Goal: Information Seeking & Learning: Find specific fact

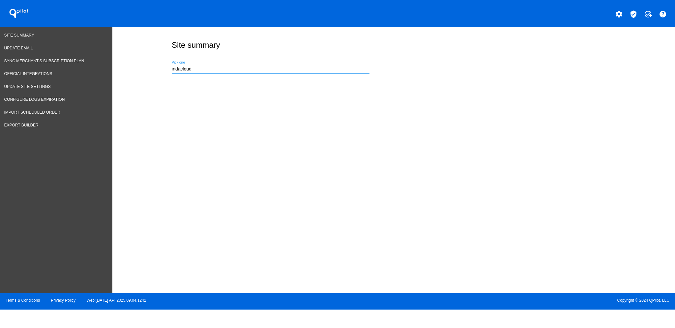
drag, startPoint x: 0, startPoint y: 0, endPoint x: 166, endPoint y: 68, distance: 179.8
click at [167, 73] on div "Site summary indacloud Pick one" at bounding box center [392, 53] width 452 height 52
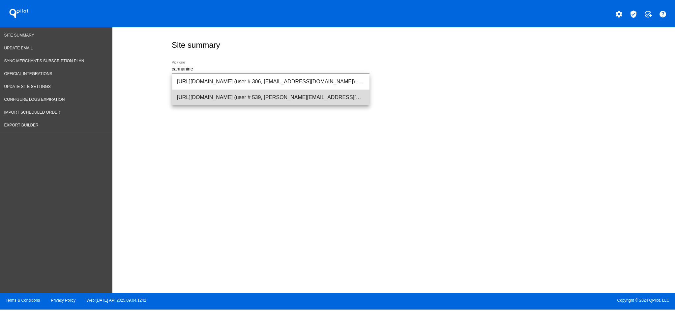
click at [223, 94] on span "[URL][DOMAIN_NAME] (user # 539, [PERSON_NAME][EMAIL_ADDRESS][DOMAIN_NAME]) - Pr…" at bounding box center [270, 98] width 187 height 16
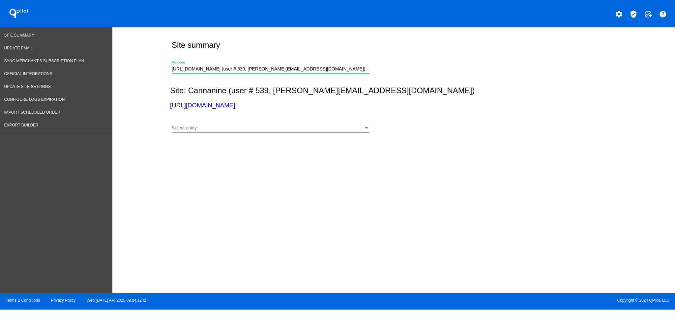
click at [271, 122] on div "Select entity Select entity" at bounding box center [271, 126] width 198 height 13
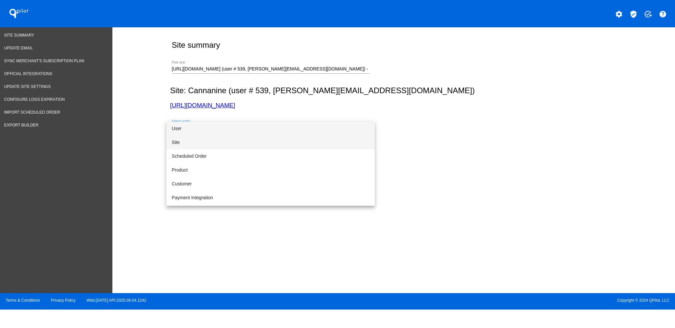
click at [274, 138] on span "Site" at bounding box center [271, 142] width 198 height 14
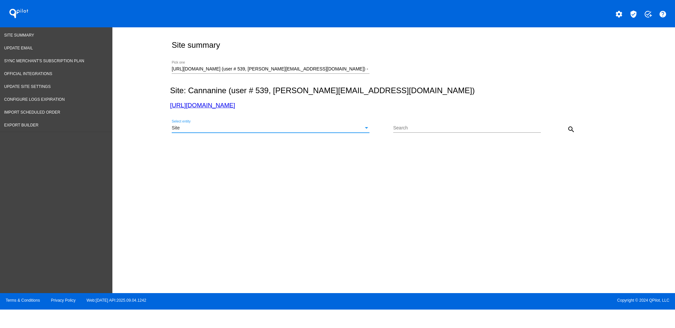
click at [572, 123] on div "Site Select entity Search search" at bounding box center [392, 126] width 444 height 23
click at [573, 130] on mat-icon "search" at bounding box center [571, 130] width 8 height 8
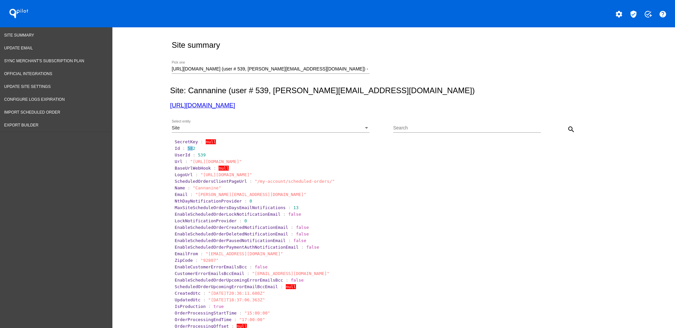
drag, startPoint x: 182, startPoint y: 150, endPoint x: 188, endPoint y: 150, distance: 5.6
click at [188, 150] on span "582" at bounding box center [191, 148] width 8 height 5
click at [189, 149] on span "582" at bounding box center [191, 148] width 8 height 5
drag, startPoint x: 181, startPoint y: 149, endPoint x: 190, endPoint y: 150, distance: 9.2
click at [190, 150] on section "Id : 582" at bounding box center [394, 148] width 439 height 5
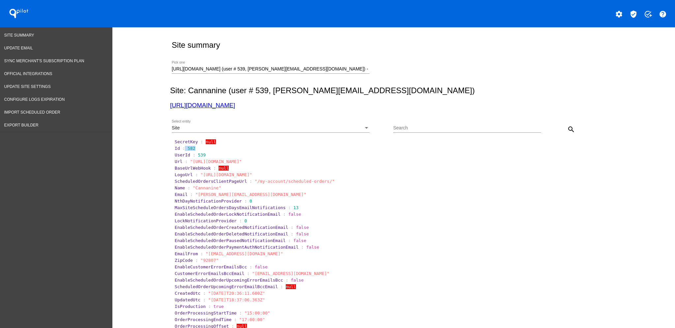
copy section "582"
drag, startPoint x: 320, startPoint y: 70, endPoint x: 152, endPoint y: 63, distance: 168.2
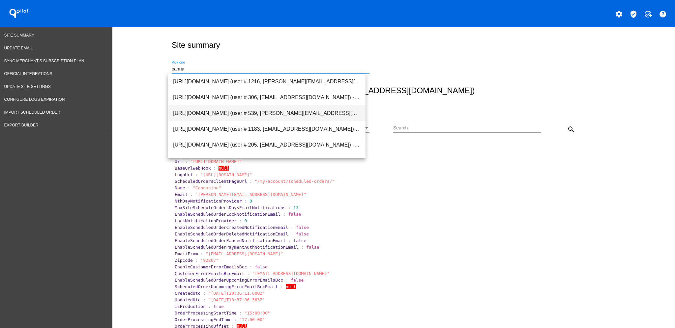
click at [243, 113] on span "[URL][DOMAIN_NAME] (user # 539, [PERSON_NAME][EMAIL_ADDRESS][DOMAIN_NAME]) - Pr…" at bounding box center [266, 113] width 187 height 16
type input "[URL][DOMAIN_NAME] (user # 539, [PERSON_NAME][EMAIL_ADDRESS][DOMAIN_NAME]) - Pr…"
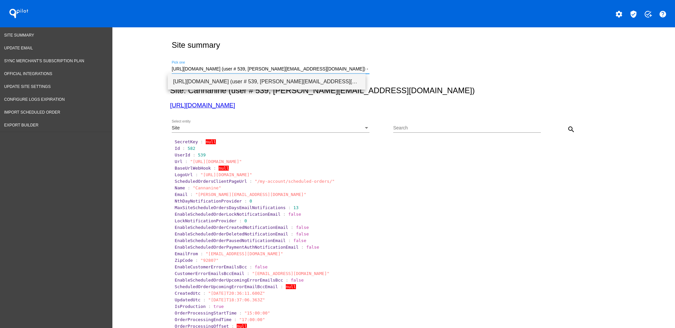
click at [318, 85] on span "[URL][DOMAIN_NAME] (user # 539, [PERSON_NAME][EMAIL_ADDRESS][DOMAIN_NAME]) - Pr…" at bounding box center [266, 82] width 187 height 16
click at [404, 129] on input "Search" at bounding box center [467, 128] width 148 height 5
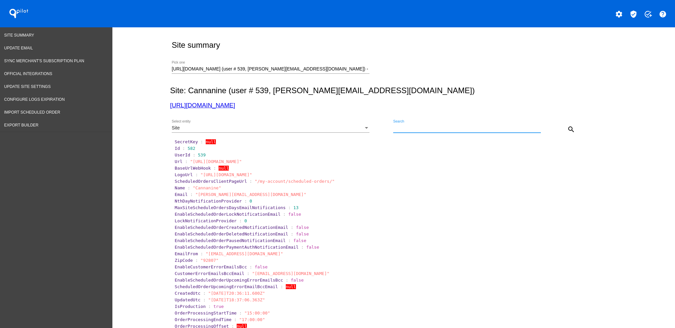
paste input "507463"
click at [560, 129] on div "search" at bounding box center [559, 129] width 37 height 13
click at [573, 131] on div "search" at bounding box center [559, 129] width 37 height 13
click at [567, 129] on mat-icon "search" at bounding box center [571, 130] width 8 height 8
click at [349, 129] on div "Site" at bounding box center [268, 128] width 192 height 5
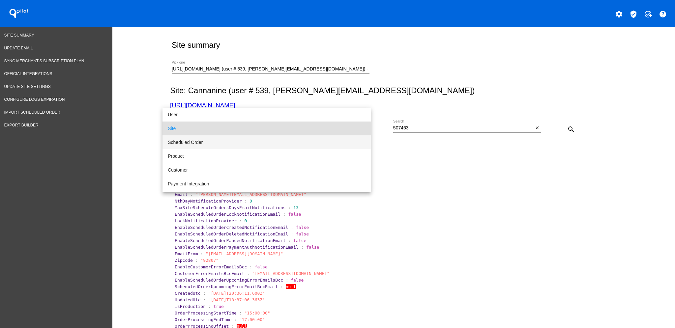
click at [293, 142] on span "Scheduled Order" at bounding box center [267, 142] width 198 height 14
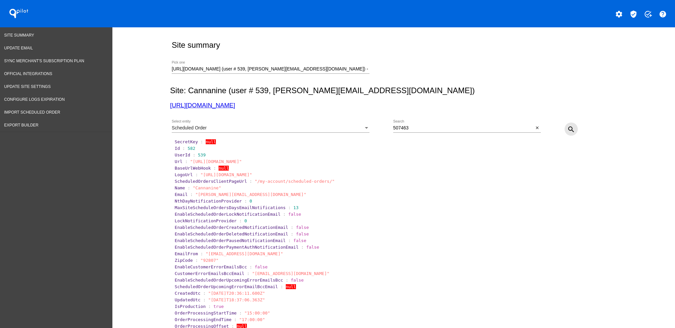
click at [568, 127] on mat-icon "search" at bounding box center [571, 130] width 8 height 8
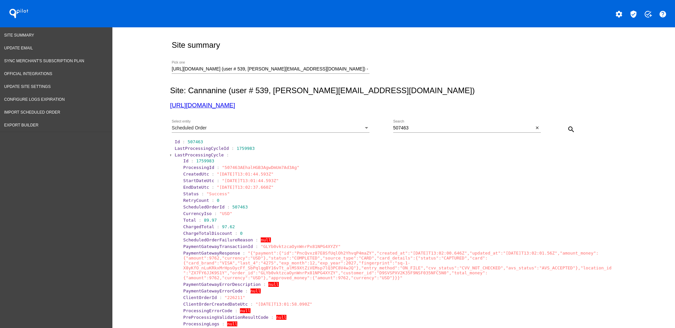
click at [431, 124] on div "507463 Search" at bounding box center [463, 126] width 141 height 13
drag, startPoint x: 427, startPoint y: 128, endPoint x: 380, endPoint y: 124, distance: 47.9
click at [380, 124] on div "Scheduled Order Select entity 507463 Search close search" at bounding box center [392, 126] width 444 height 23
paste input "508525"
type input "508525"
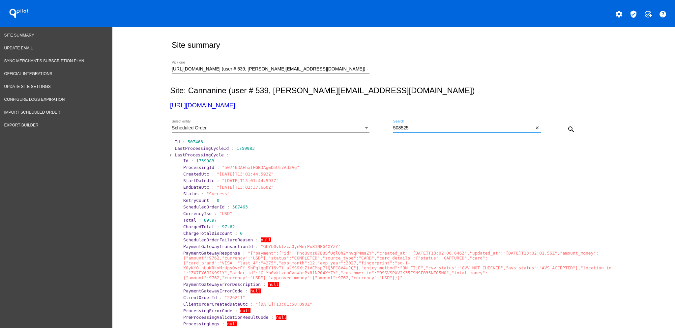
click at [567, 126] on button "search" at bounding box center [570, 129] width 13 height 13
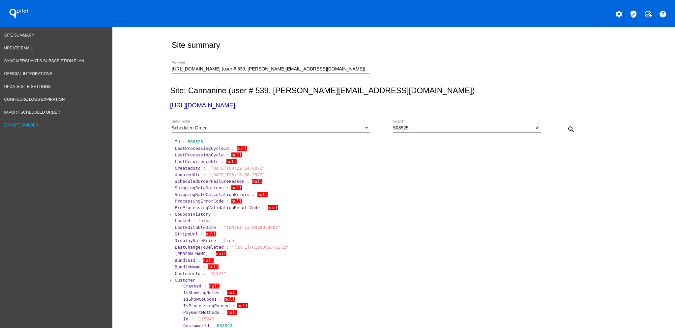
click at [28, 123] on span "Export Builder" at bounding box center [21, 125] width 34 height 5
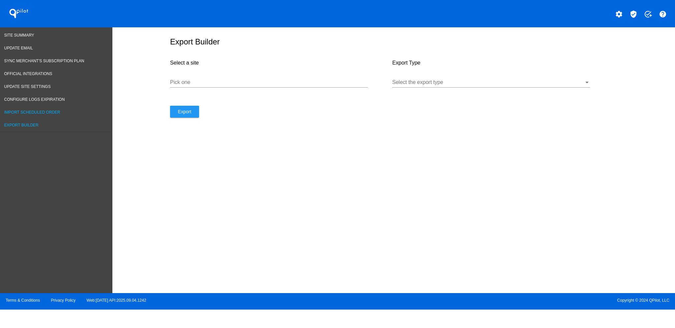
click at [32, 110] on span "Import Scheduled Order" at bounding box center [32, 112] width 56 height 5
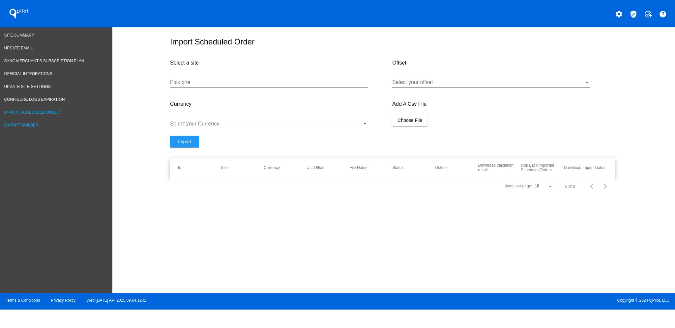
click at [31, 123] on span "Export Builder" at bounding box center [21, 125] width 34 height 5
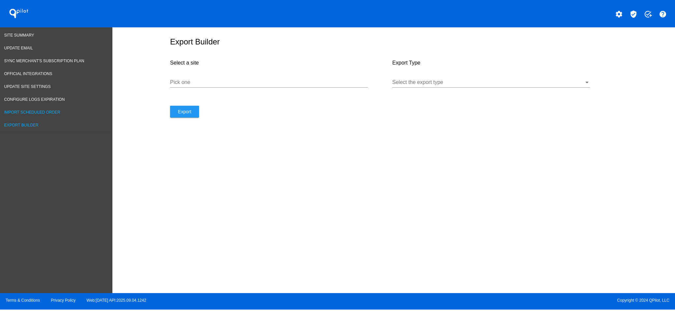
click at [35, 112] on link "Import Scheduled Order" at bounding box center [56, 112] width 112 height 13
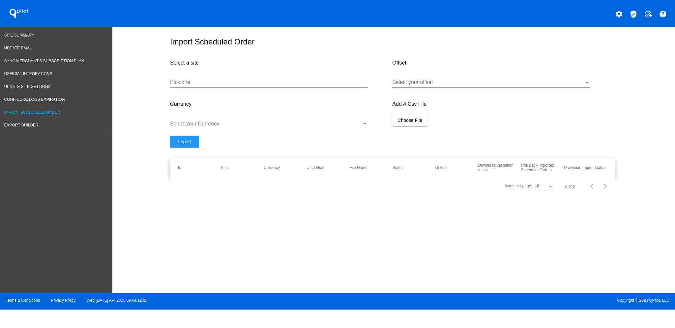
click at [245, 82] on input "Pick one" at bounding box center [269, 82] width 198 height 6
click at [22, 124] on link "Export Builder" at bounding box center [56, 125] width 112 height 13
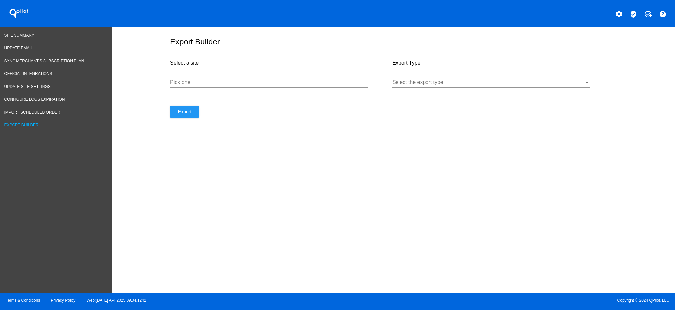
click at [249, 91] on div "Pick one" at bounding box center [269, 83] width 198 height 21
click at [249, 82] on input "Pick one" at bounding box center [269, 82] width 198 height 6
type input "warfighter"
click at [403, 76] on div "Select the export type" at bounding box center [491, 80] width 198 height 15
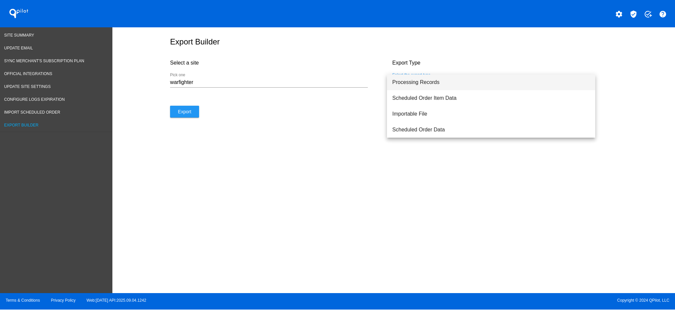
click at [418, 88] on span "Processing Records" at bounding box center [491, 82] width 198 height 16
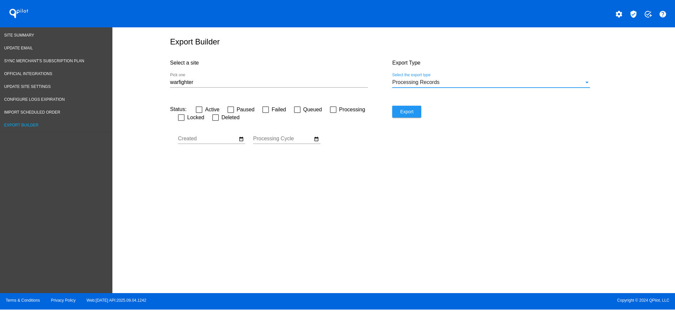
click at [309, 140] on input "Processing Cycle" at bounding box center [282, 139] width 59 height 6
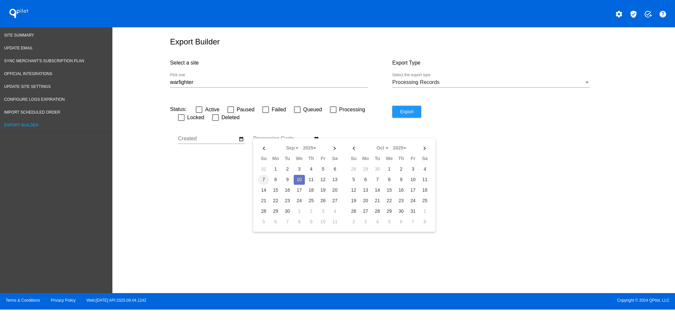
click at [264, 176] on td "7" at bounding box center [263, 180] width 11 height 10
click at [297, 177] on td "10" at bounding box center [299, 180] width 11 height 10
type input "[DATE] - [DATE]"
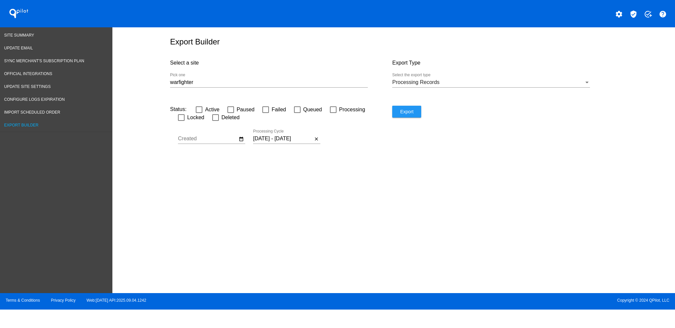
click at [269, 87] on div at bounding box center [269, 87] width 198 height 0
click at [269, 82] on input "warfighter" at bounding box center [269, 82] width 198 height 6
click at [406, 113] on span "Export" at bounding box center [406, 111] width 13 height 5
click at [261, 82] on input "warfighter" at bounding box center [269, 82] width 198 height 6
click at [260, 82] on input "warfighter" at bounding box center [269, 82] width 198 height 6
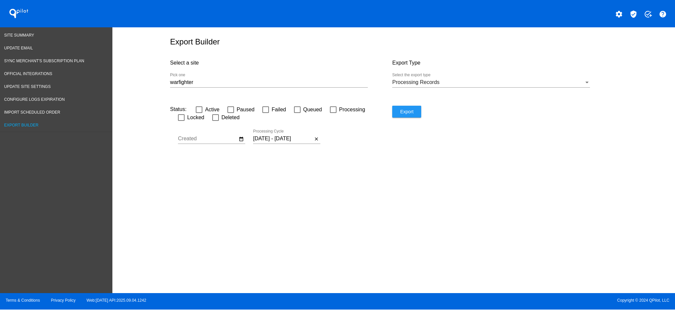
drag, startPoint x: 169, startPoint y: 81, endPoint x: 195, endPoint y: 83, distance: 26.5
click at [187, 82] on div "Export Builder Select a site warfighter Pick one Export Type Processing Records…" at bounding box center [392, 92] width 452 height 131
drag, startPoint x: 203, startPoint y: 84, endPoint x: 151, endPoint y: 71, distance: 53.9
click at [159, 78] on div "Export Builder Select a site warfighter Pick one Export Type Processing Records…" at bounding box center [393, 158] width 562 height 263
type input "w"
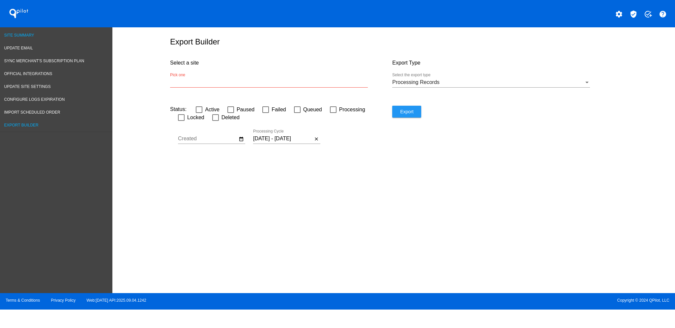
click at [28, 36] on span "Site Summary" at bounding box center [19, 35] width 30 height 5
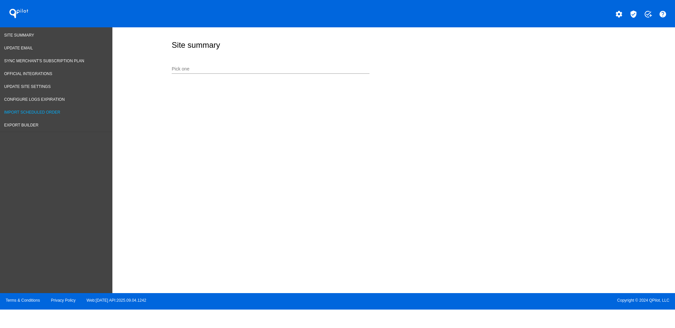
click at [56, 110] on span "Import Scheduled Order" at bounding box center [32, 112] width 56 height 5
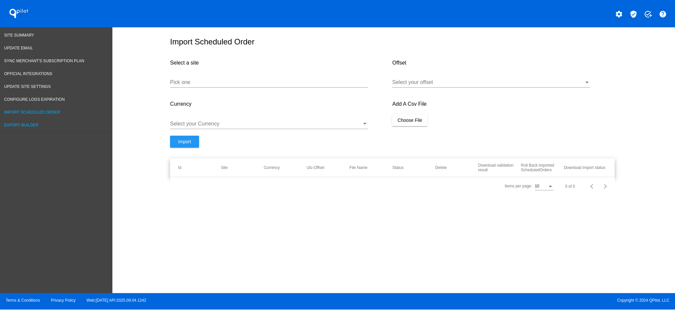
click at [24, 124] on link "Export Builder" at bounding box center [56, 125] width 112 height 13
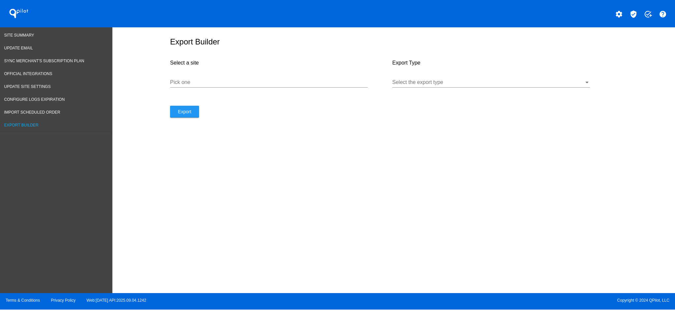
click at [361, 81] on input "Pick one" at bounding box center [269, 82] width 198 height 6
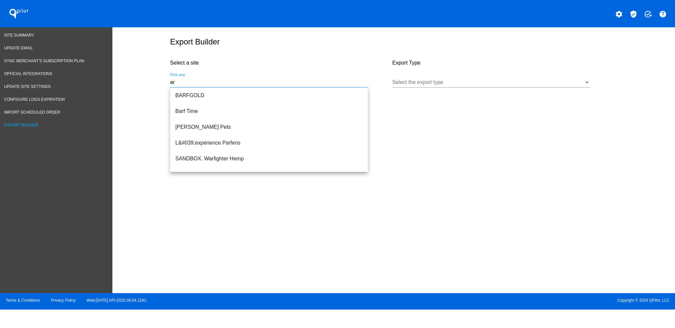
type input "a"
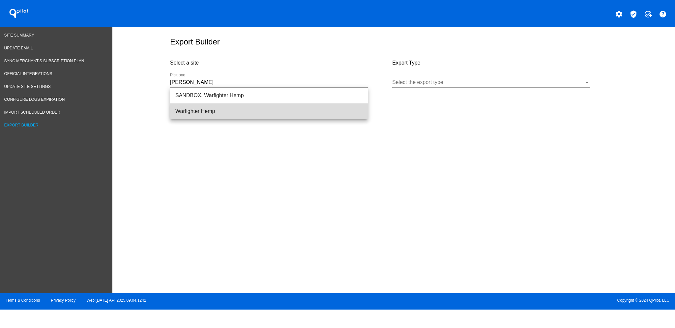
click at [255, 111] on span "Warfighter Hemp" at bounding box center [268, 111] width 187 height 16
type input "Warfighter Hemp"
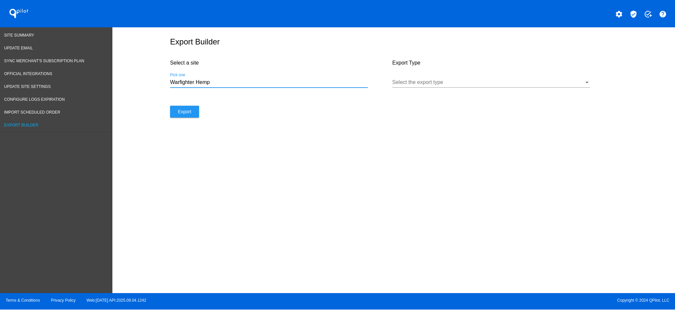
click at [463, 86] on div "Select the export type" at bounding box center [491, 80] width 198 height 15
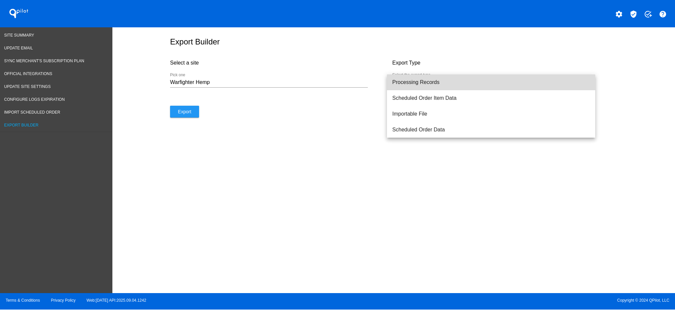
click at [450, 81] on span "Processing Records" at bounding box center [491, 82] width 198 height 16
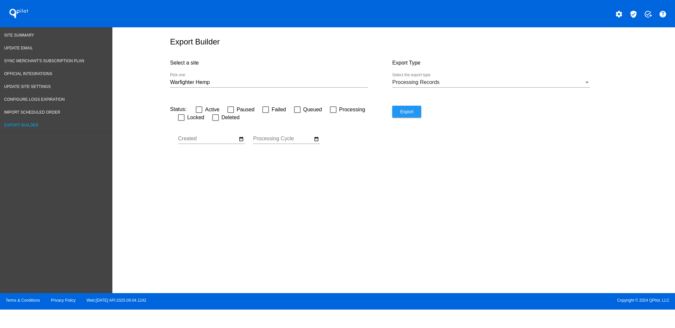
click at [236, 142] on div "Sep Jan Feb Mar Apr Su Mo Tu We Th" at bounding box center [207, 136] width 59 height 15
click at [321, 136] on div "Status: Active Paused Failed Queued Processing Locked Deleted Sep Jan Feb Mar" at bounding box center [281, 132] width 222 height 53
click at [320, 138] on div "date_range" at bounding box center [316, 139] width 8 height 8
click at [318, 140] on mat-icon "date_range" at bounding box center [316, 139] width 5 height 6
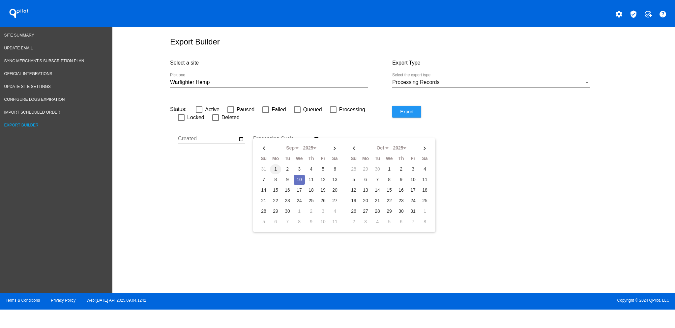
click at [272, 168] on td "1" at bounding box center [275, 169] width 11 height 10
click at [301, 178] on td "10" at bounding box center [299, 180] width 11 height 10
type input "[DATE] - [DATE]"
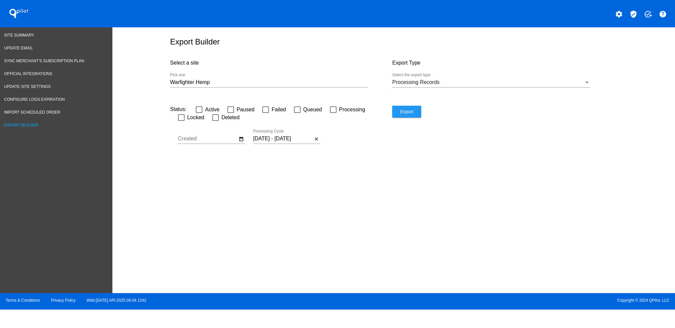
click at [415, 110] on button "Export" at bounding box center [406, 112] width 29 height 12
click at [14, 36] on span "Site Summary" at bounding box center [19, 35] width 30 height 5
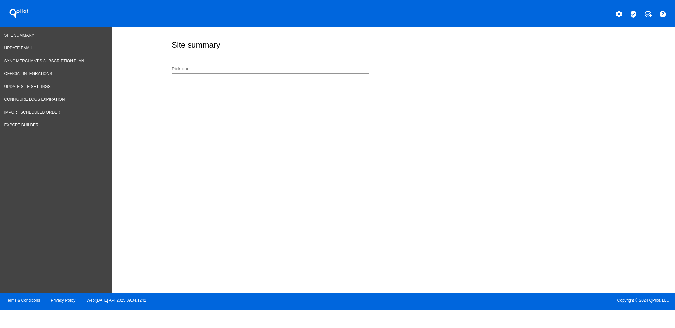
click at [298, 55] on div "Site summary" at bounding box center [392, 45] width 444 height 22
click at [281, 64] on div "Pick one" at bounding box center [271, 67] width 198 height 13
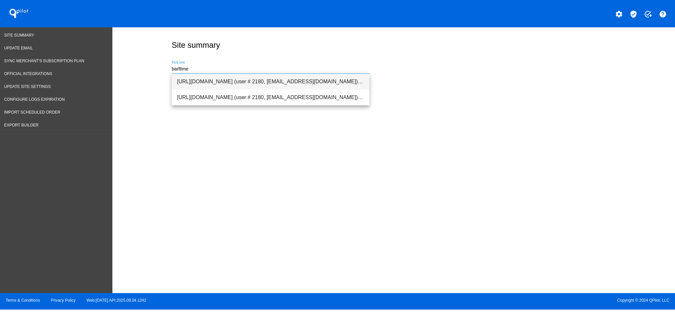
click at [257, 81] on span "[URL][DOMAIN_NAME] (user # 2180, [EMAIL_ADDRESS][DOMAIN_NAME]) - Production" at bounding box center [270, 82] width 187 height 16
type input "[URL][DOMAIN_NAME] (user # 2180, [EMAIL_ADDRESS][DOMAIN_NAME]) - Production"
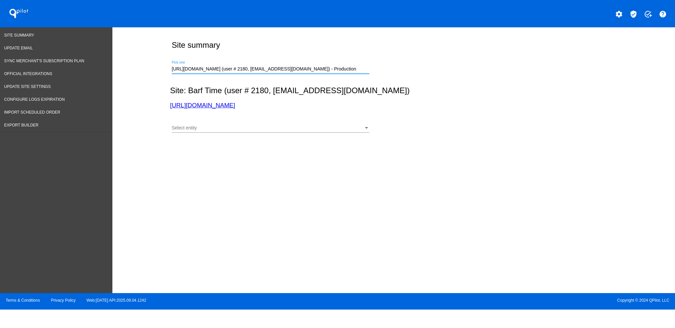
click at [291, 126] on div "Select entity" at bounding box center [268, 128] width 192 height 5
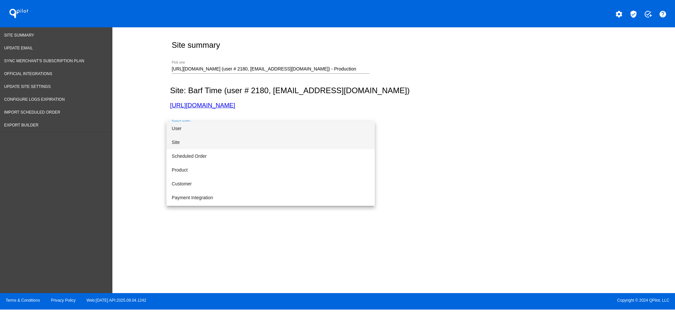
click at [271, 140] on span "Site" at bounding box center [271, 142] width 198 height 14
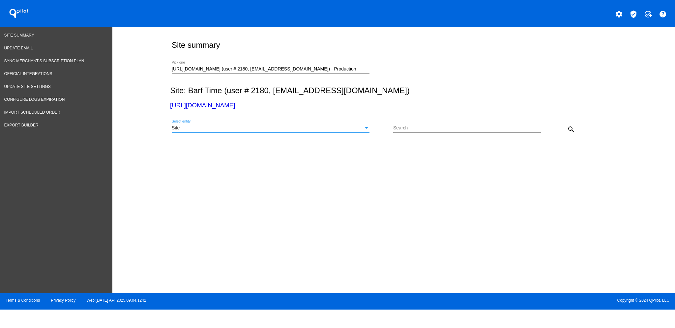
click at [408, 132] on div "Search" at bounding box center [467, 126] width 148 height 13
paste input "[EMAIL_ADDRESS][DOMAIN_NAME]"
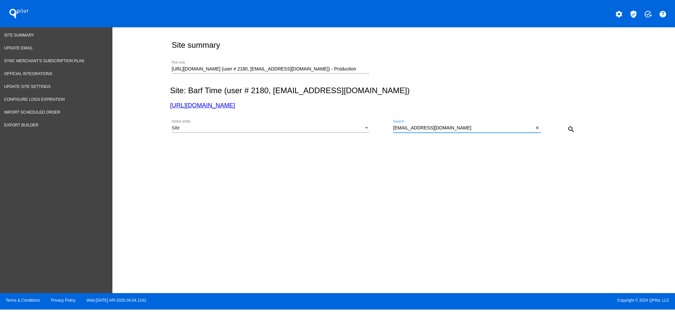
type input "[EMAIL_ADDRESS][DOMAIN_NAME]"
click at [332, 122] on div "Site Select entity" at bounding box center [271, 126] width 198 height 13
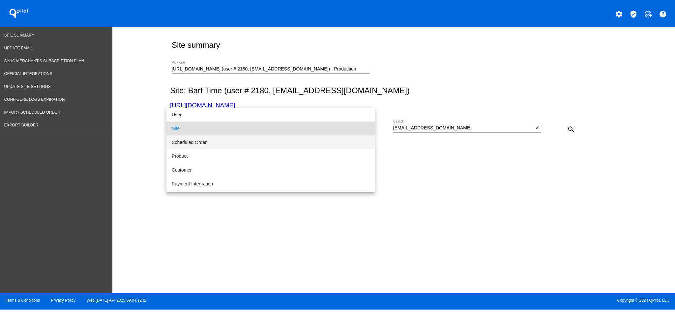
click at [311, 145] on span "Scheduled Order" at bounding box center [271, 142] width 198 height 14
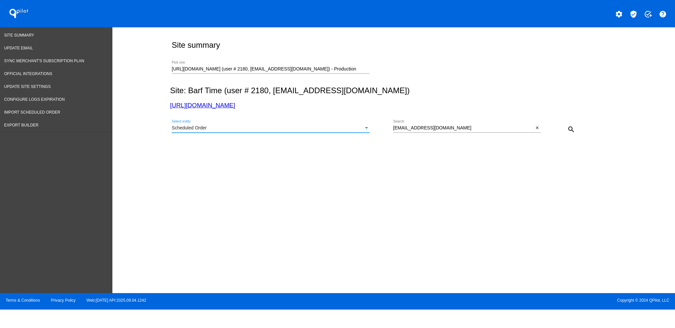
click at [569, 131] on mat-icon "search" at bounding box center [571, 130] width 8 height 8
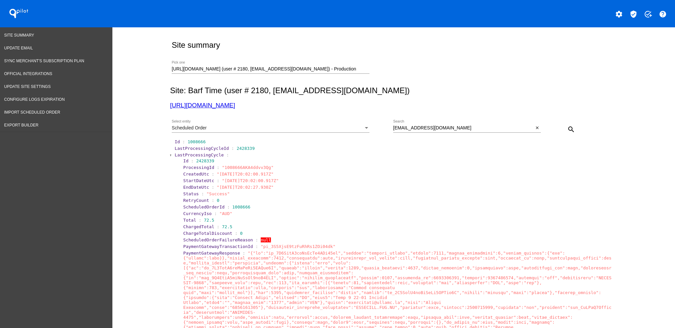
click at [190, 155] on span "LastProcessingCycle" at bounding box center [199, 155] width 49 height 5
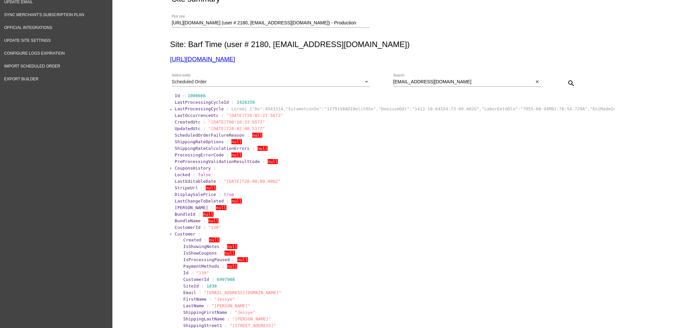
scroll to position [132, 0]
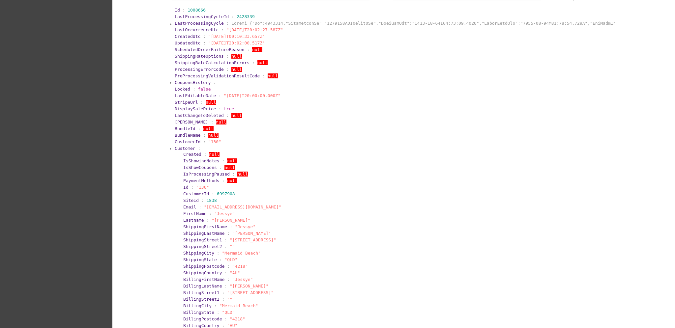
click at [178, 145] on section "Customer : Created : null IsShowingNotes : null IsShowCoupons : null IsProcessi…" at bounding box center [394, 263] width 440 height 237
click at [179, 153] on section "Created : null IsShowingNotes : null IsShowCoupons : null IsProcessingPaused : …" at bounding box center [396, 266] width 435 height 231
click at [179, 151] on section "Created : null IsShowingNotes : null IsShowCoupons : null IsProcessingPaused : …" at bounding box center [396, 266] width 435 height 231
click at [175, 150] on span "Customer" at bounding box center [185, 148] width 21 height 5
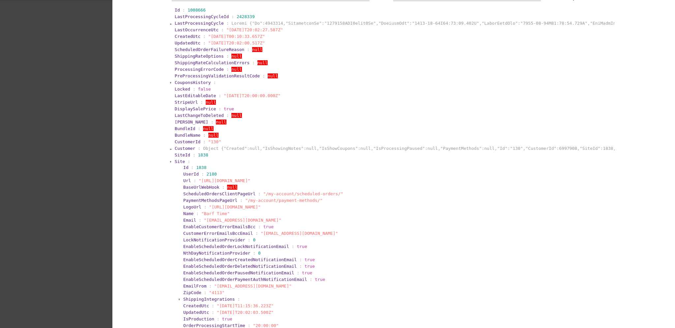
click at [175, 162] on span "Site" at bounding box center [180, 161] width 10 height 5
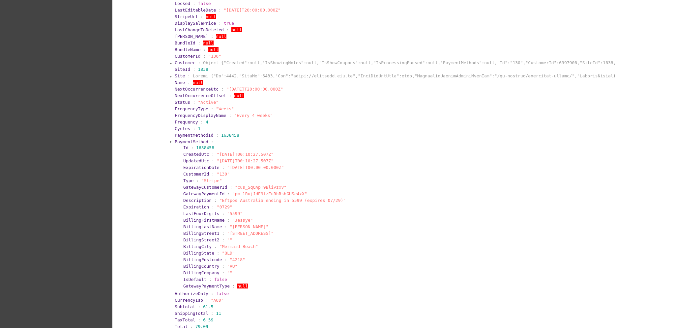
scroll to position [219, 0]
click at [175, 138] on span "PaymentMethod" at bounding box center [192, 139] width 34 height 5
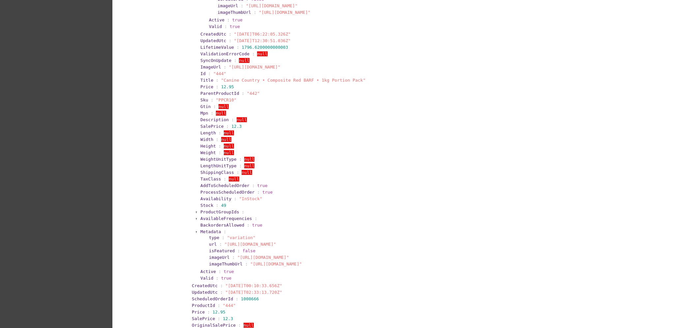
scroll to position [0, 0]
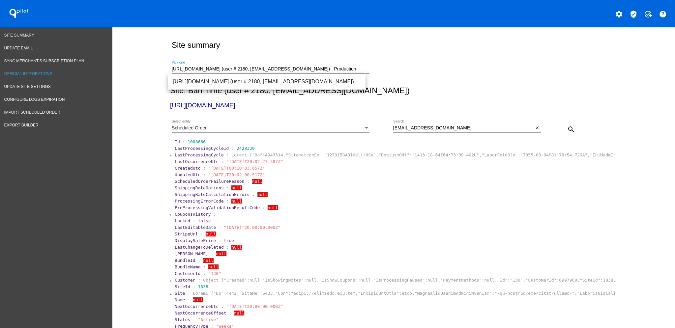
drag, startPoint x: 346, startPoint y: 68, endPoint x: 94, endPoint y: 67, distance: 251.4
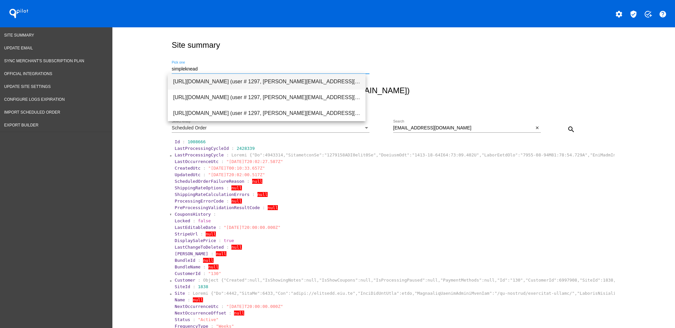
click at [272, 82] on span "[URL][DOMAIN_NAME] (user # 1297, [PERSON_NAME][EMAIL_ADDRESS][DOMAIN_NAME]) - P…" at bounding box center [266, 82] width 187 height 16
type input "[URL][DOMAIN_NAME] (user # 1297, [PERSON_NAME][EMAIL_ADDRESS][DOMAIN_NAME]) - P…"
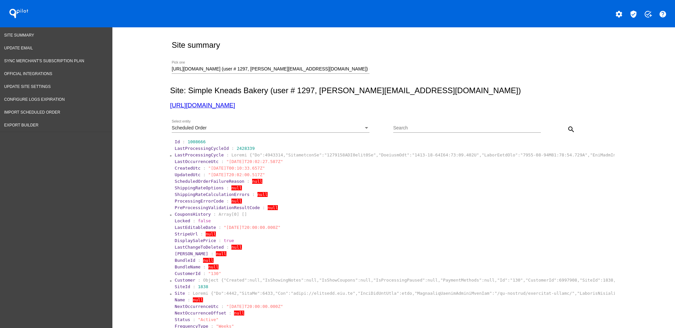
click at [451, 124] on div "Search" at bounding box center [467, 126] width 148 height 13
type input "[PERSON_NAME]"
